Goal: Task Accomplishment & Management: Use online tool/utility

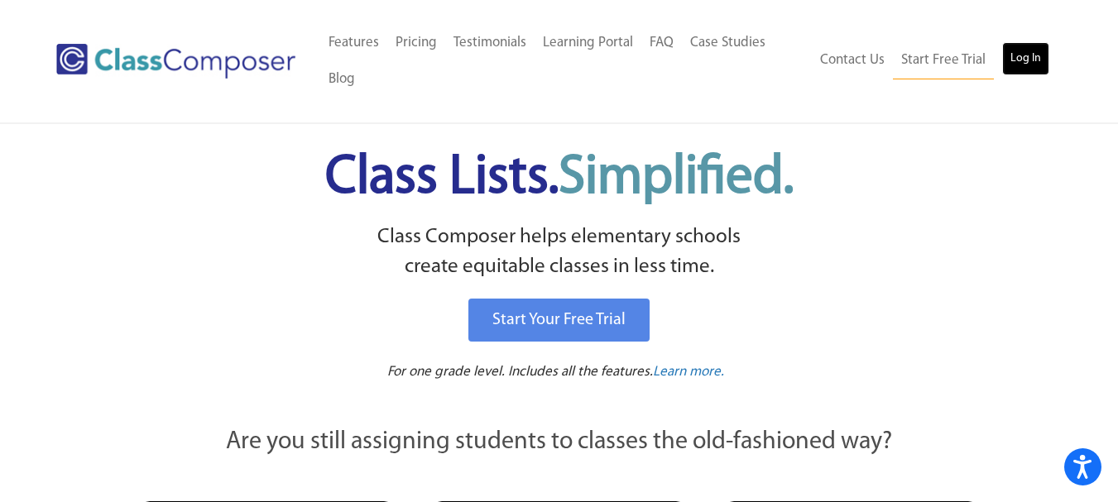
click at [1018, 66] on link "Log In" at bounding box center [1025, 58] width 47 height 33
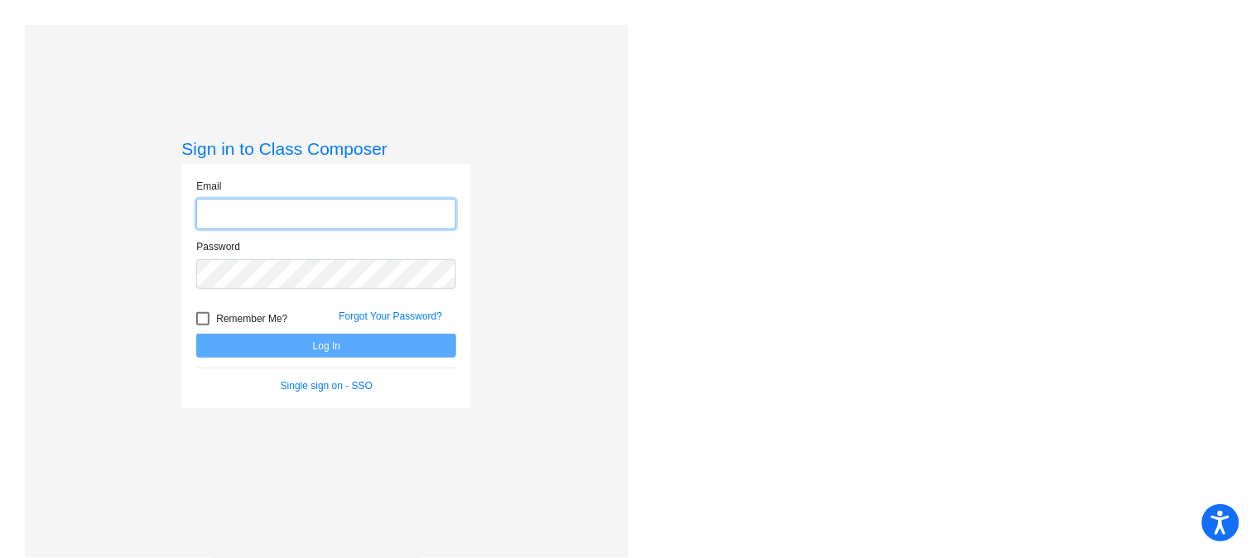
type input "[PERSON_NAME][EMAIL_ADDRESS][PERSON_NAME][DOMAIN_NAME]"
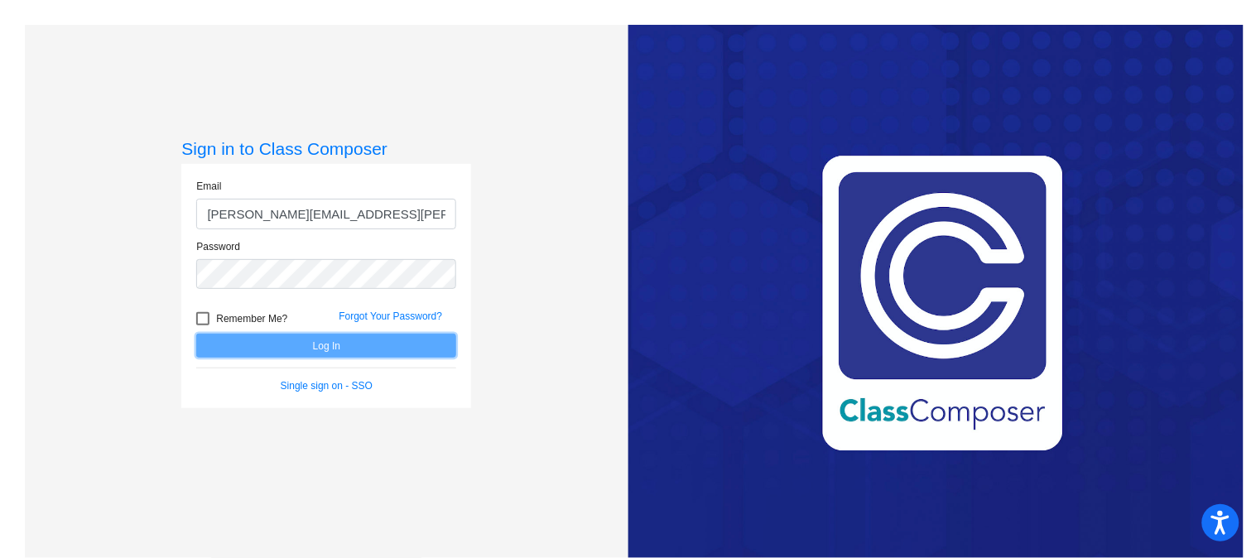
click at [277, 350] on button "Log In" at bounding box center [326, 346] width 260 height 24
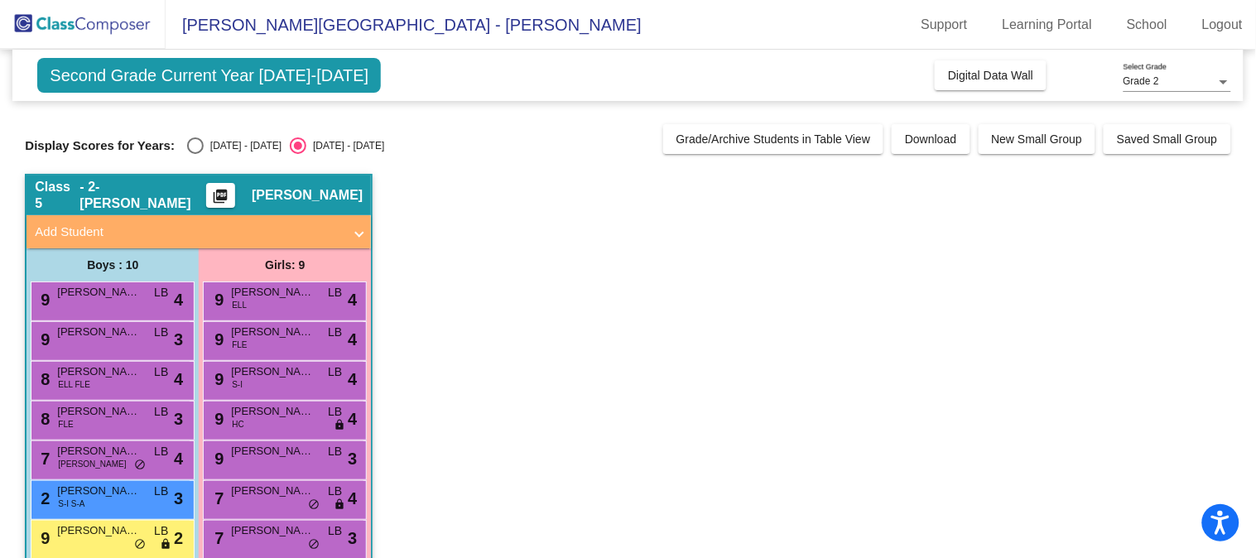
click at [290, 142] on div "Select an option" at bounding box center [298, 145] width 17 height 17
click at [297, 154] on input "[DATE] - [DATE]" at bounding box center [297, 154] width 1 height 1
